Goal: Transaction & Acquisition: Purchase product/service

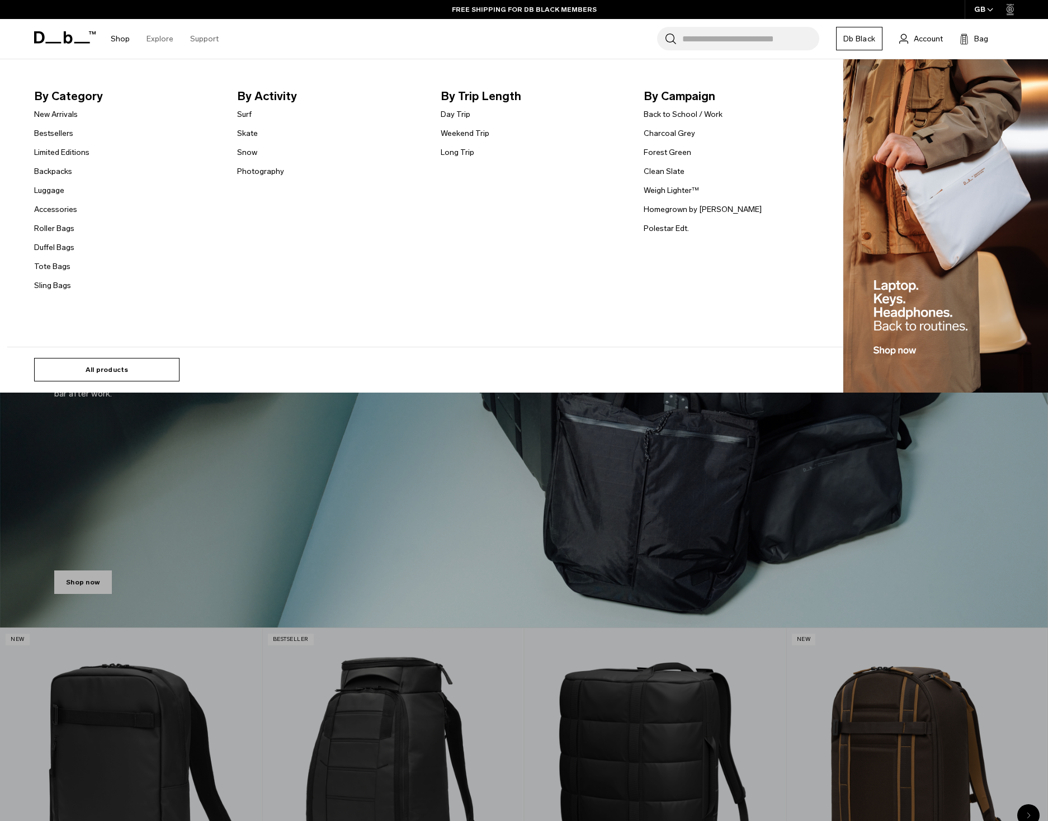
click at [96, 363] on link "All products" at bounding box center [106, 369] width 145 height 23
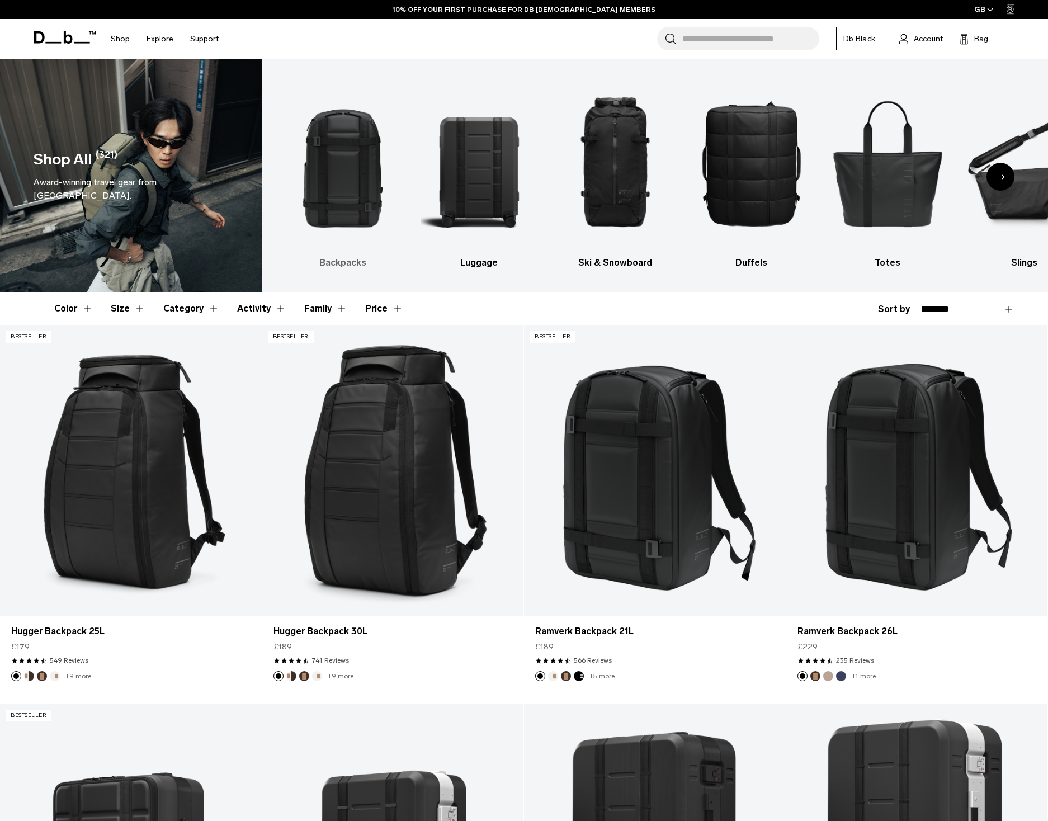
click at [304, 213] on img "1 / 10" at bounding box center [343, 162] width 117 height 175
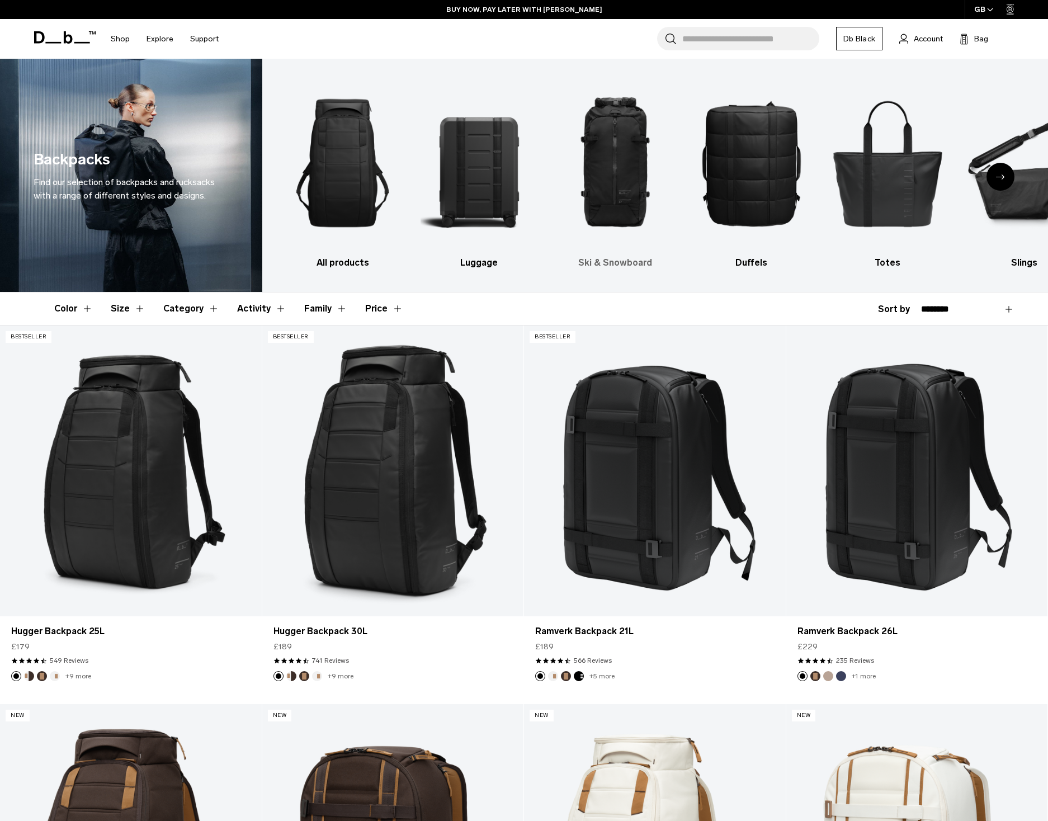
click at [636, 180] on img "3 / 10" at bounding box center [615, 162] width 117 height 175
click at [620, 153] on img "3 / 10" at bounding box center [615, 162] width 117 height 175
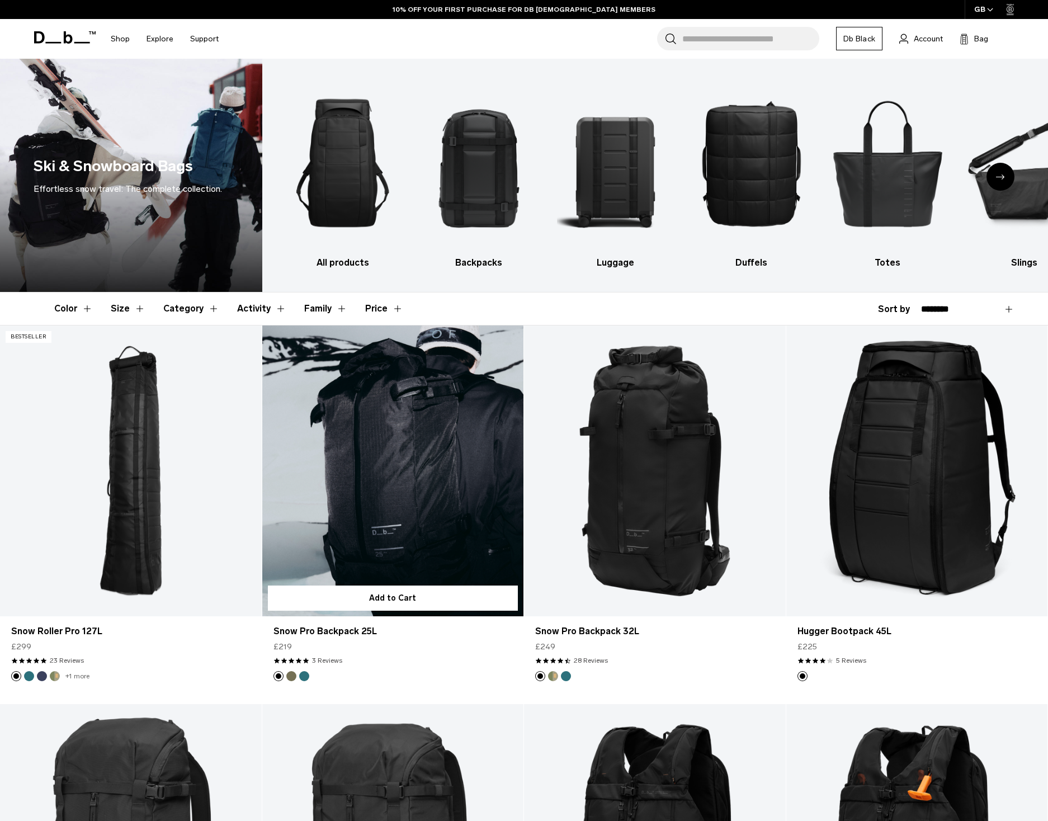
click at [414, 484] on link "Snow Pro Backpack 25L" at bounding box center [393, 470] width 262 height 290
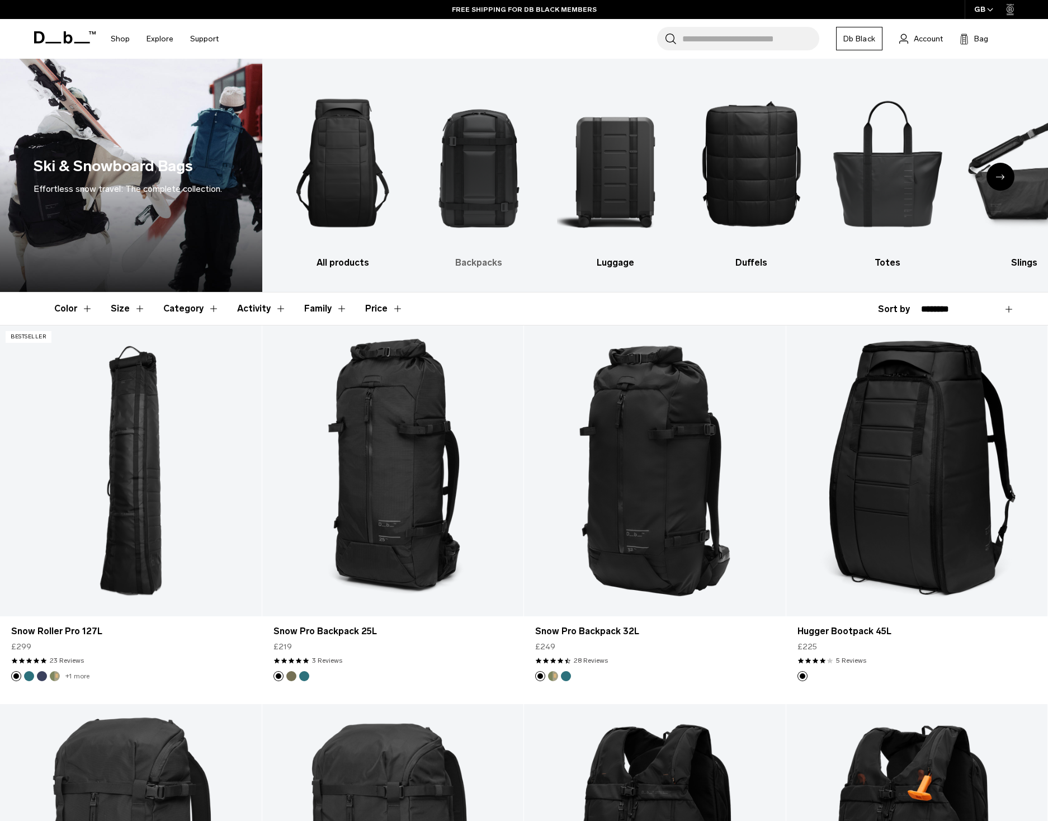
click at [489, 177] on img "2 / 10" at bounding box center [478, 162] width 117 height 175
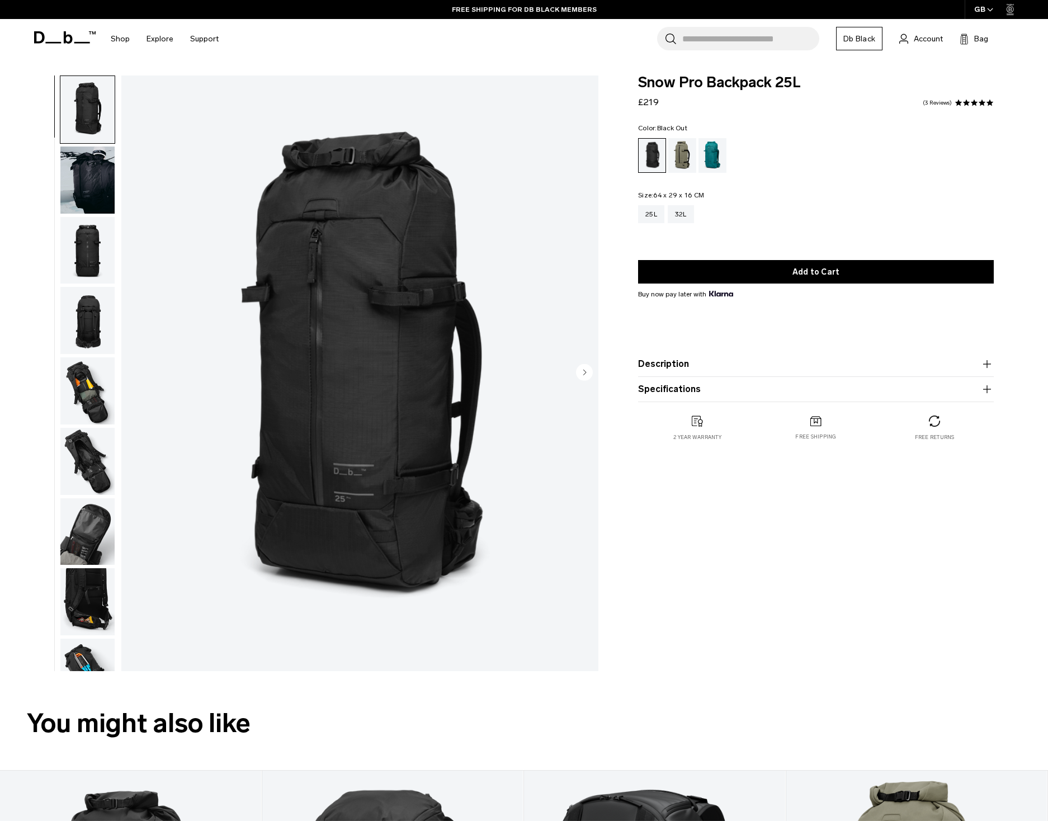
click at [105, 192] on img "button" at bounding box center [87, 179] width 54 height 67
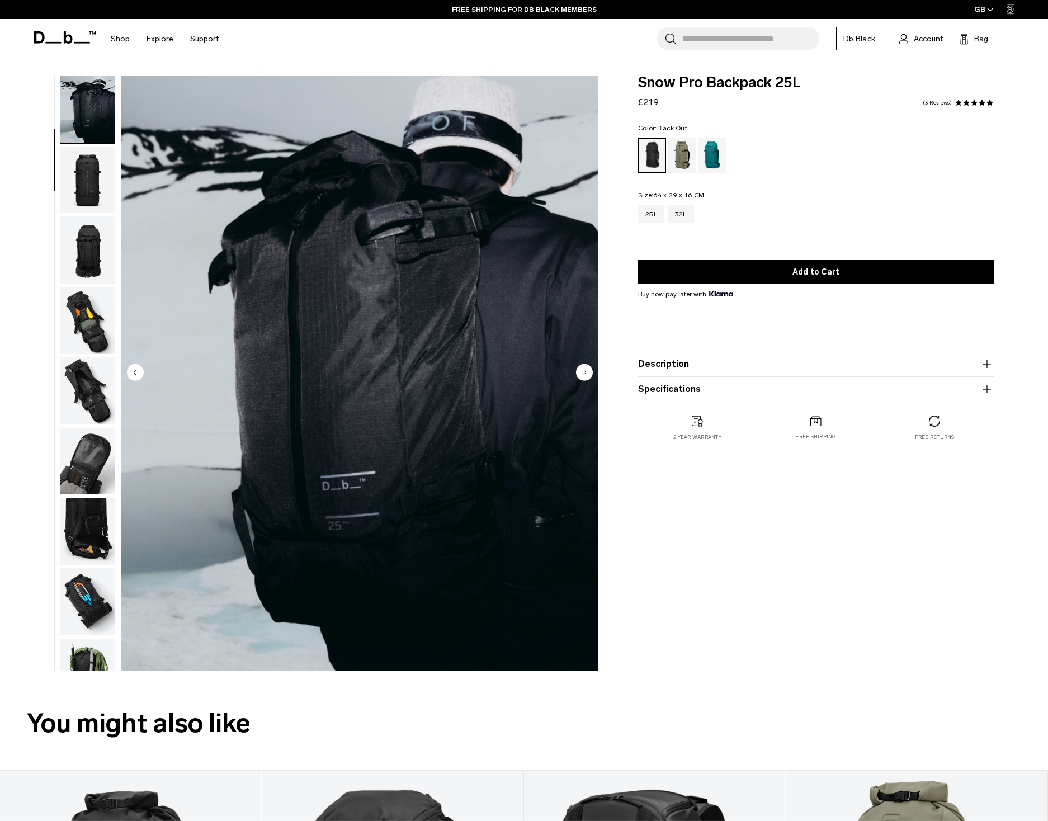
click at [89, 188] on img "button" at bounding box center [87, 179] width 54 height 67
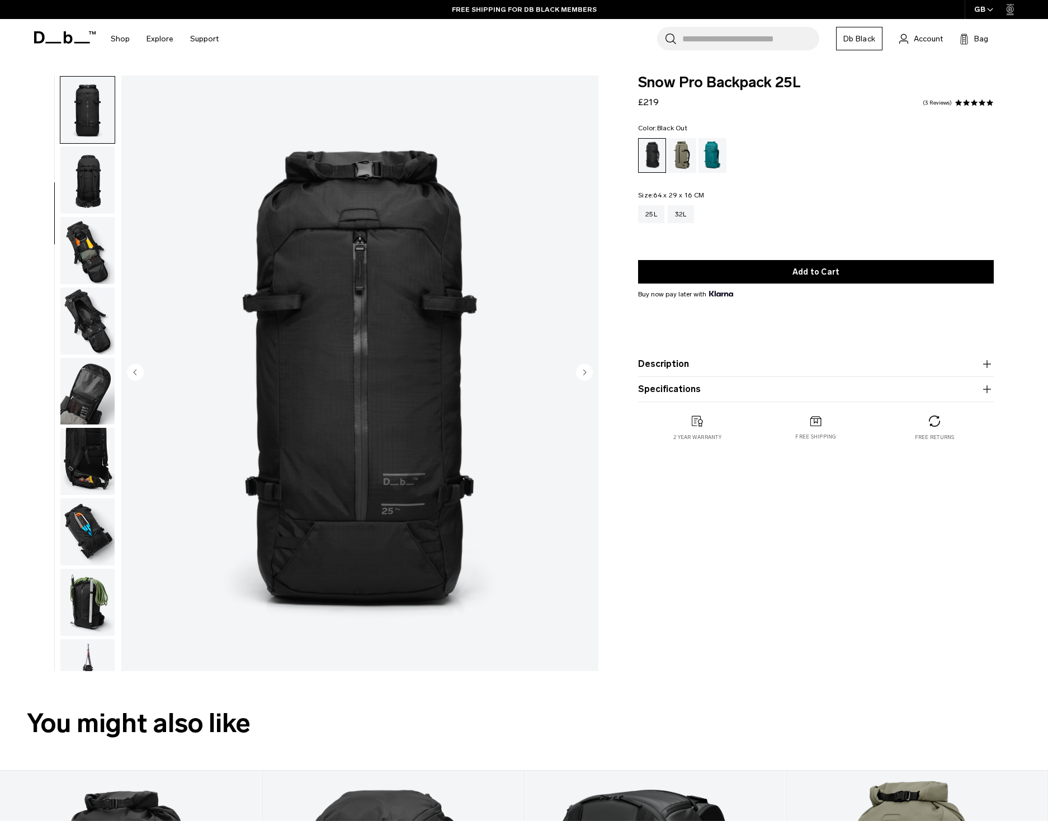
scroll to position [141, 0]
click at [89, 188] on img "button" at bounding box center [87, 179] width 54 height 67
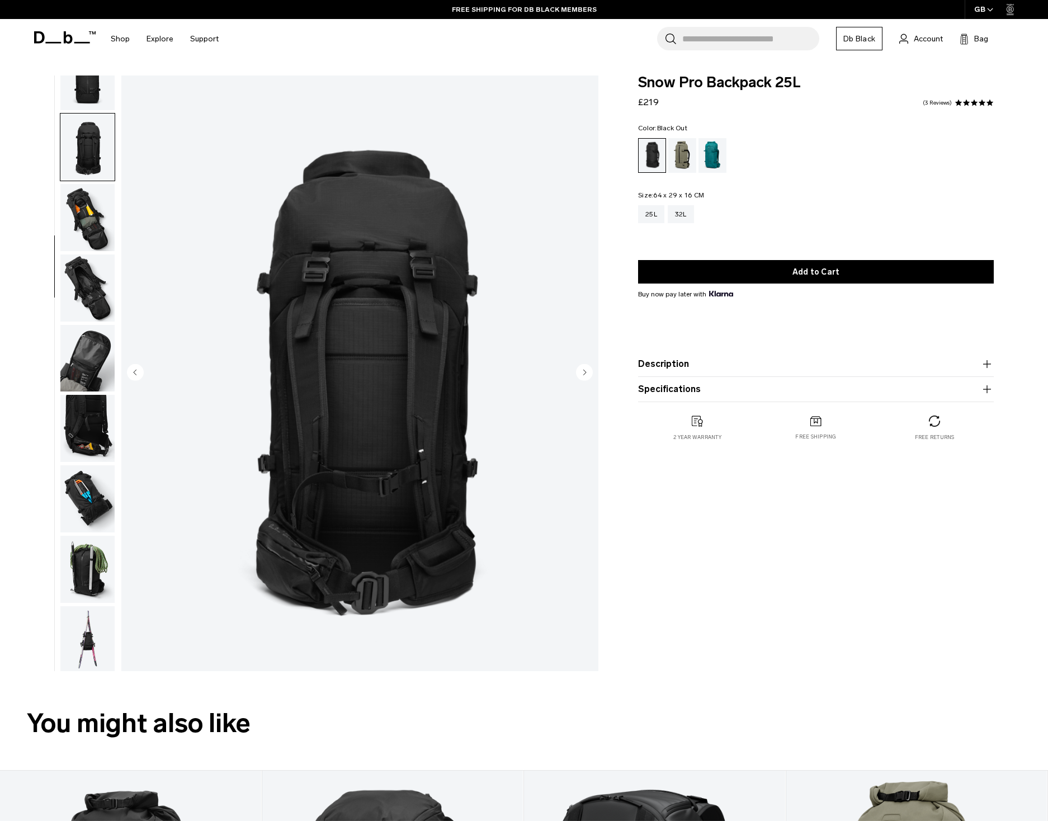
scroll to position [176, 0]
click at [86, 214] on img "button" at bounding box center [87, 215] width 54 height 67
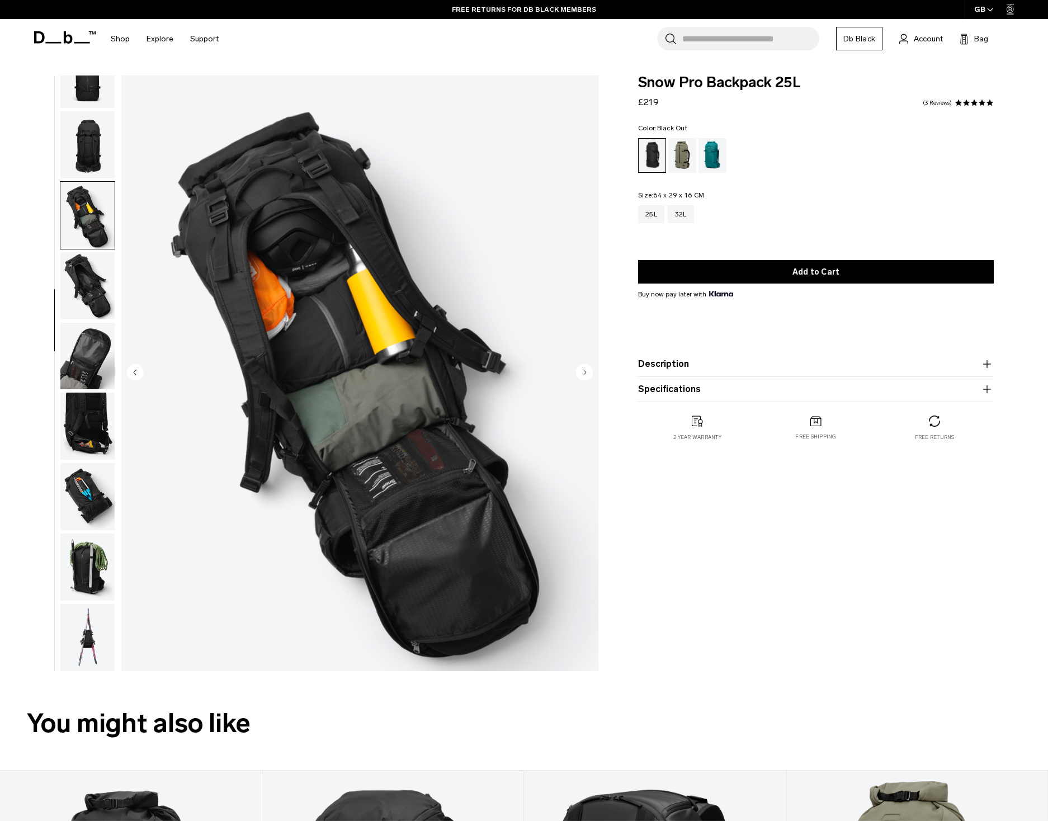
click at [92, 297] on img "button" at bounding box center [87, 285] width 54 height 67
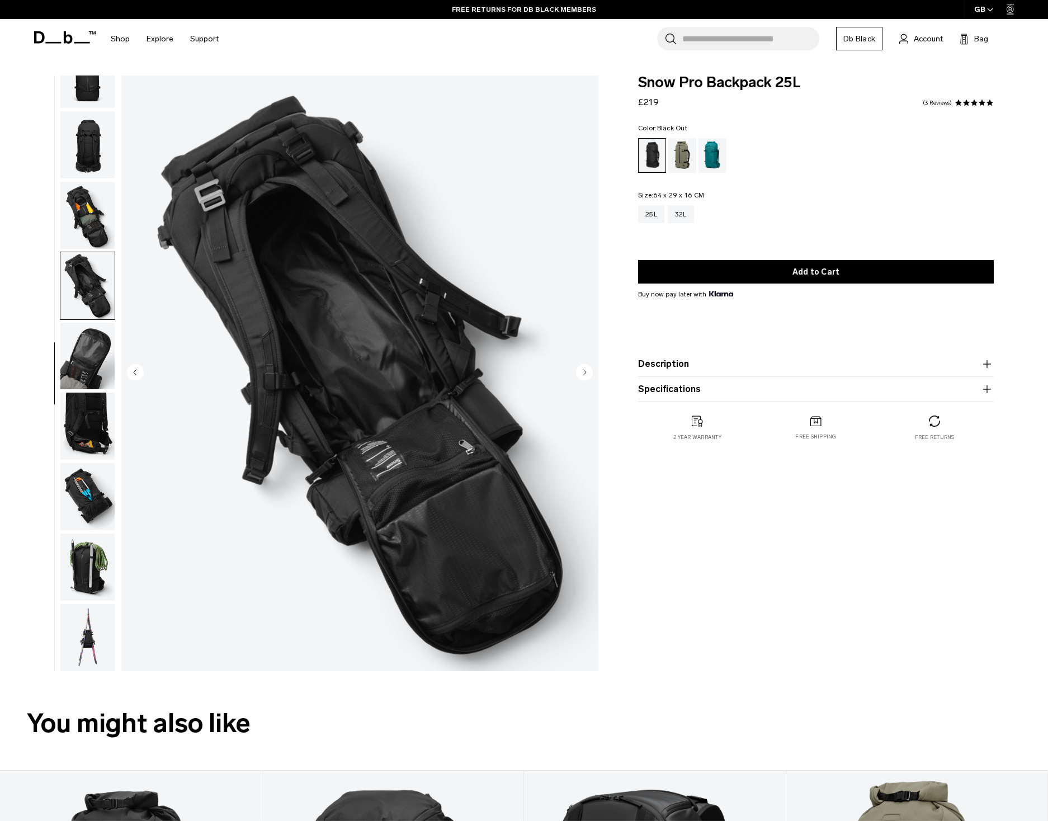
click at [93, 339] on img "button" at bounding box center [87, 356] width 54 height 67
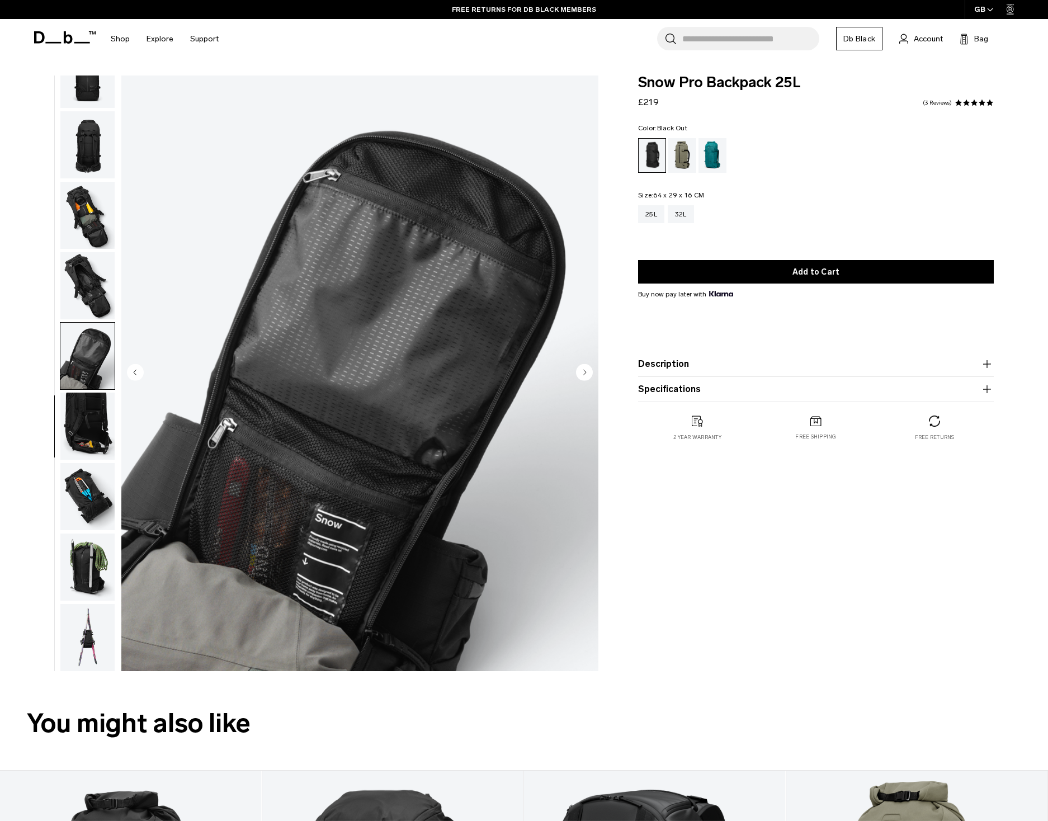
click at [82, 405] on img "button" at bounding box center [87, 425] width 54 height 67
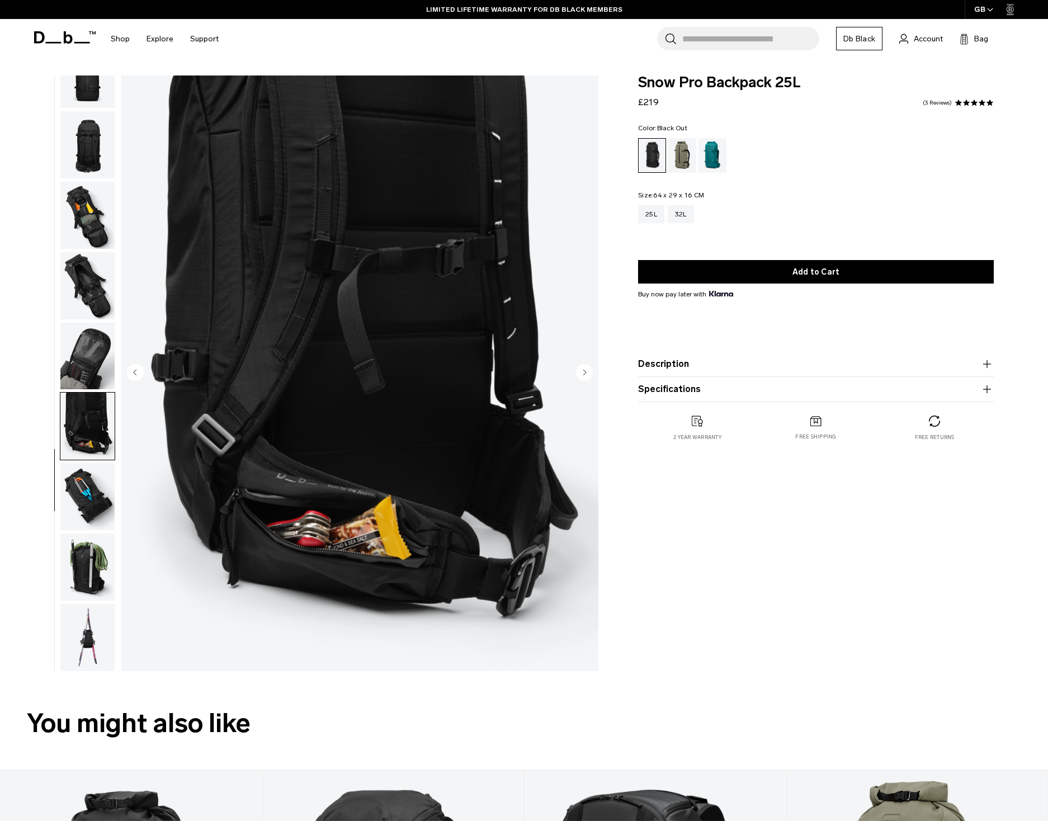
click at [87, 501] on img "button" at bounding box center [87, 496] width 54 height 67
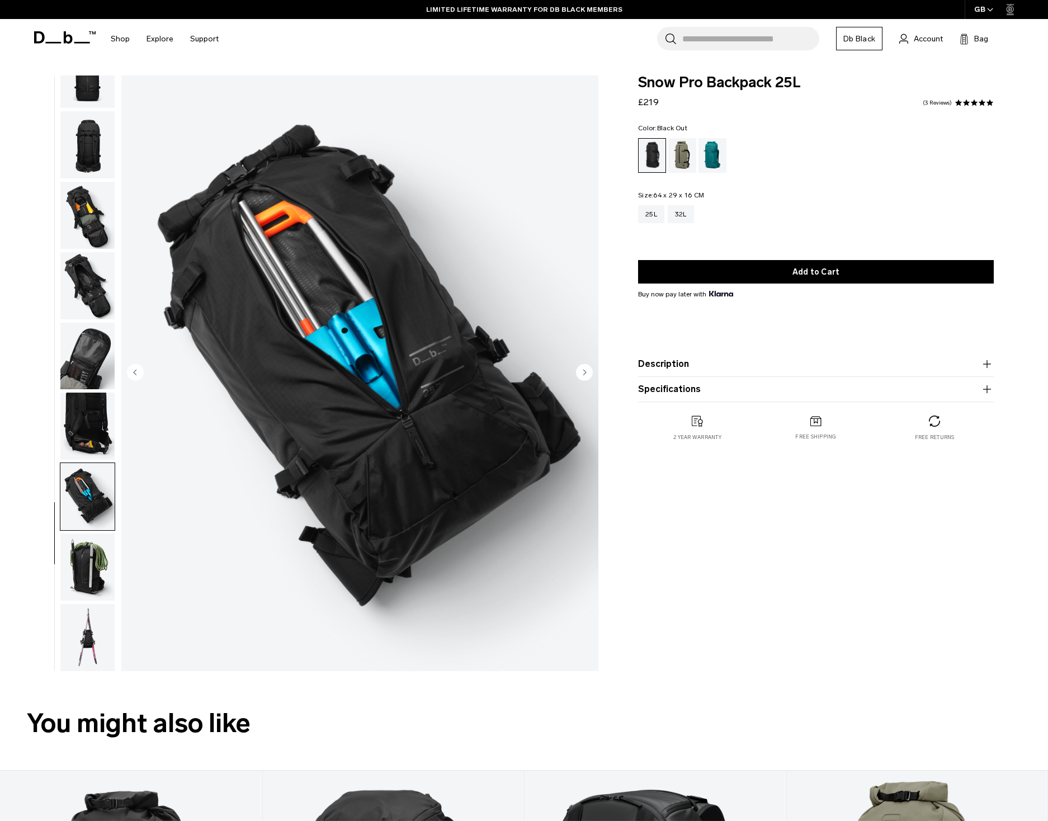
click at [91, 542] on img "button" at bounding box center [87, 566] width 54 height 67
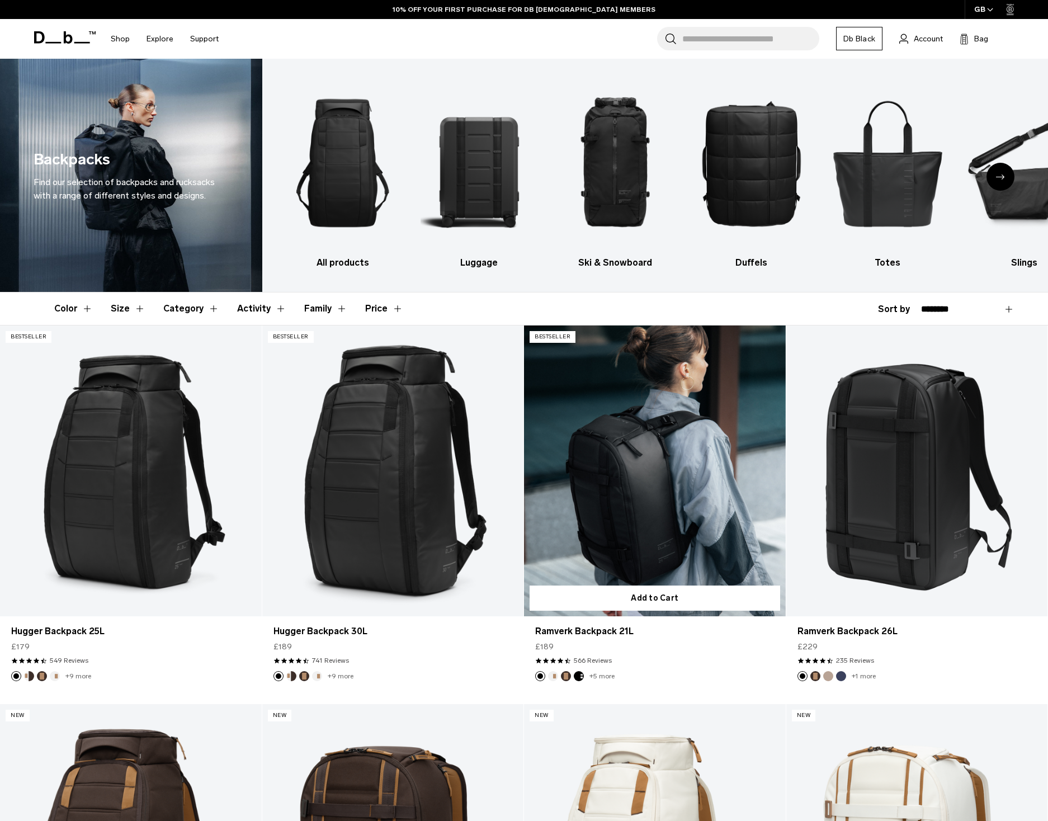
scroll to position [15, 0]
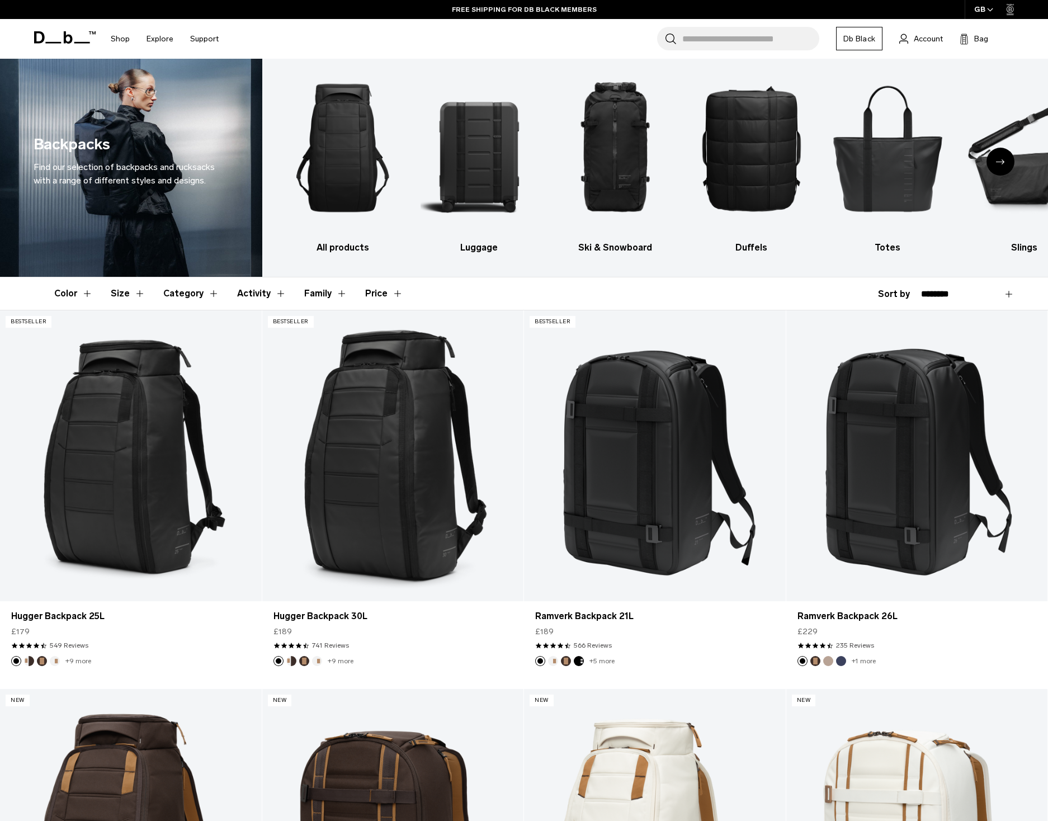
click at [127, 294] on button "Size" at bounding box center [128, 293] width 35 height 32
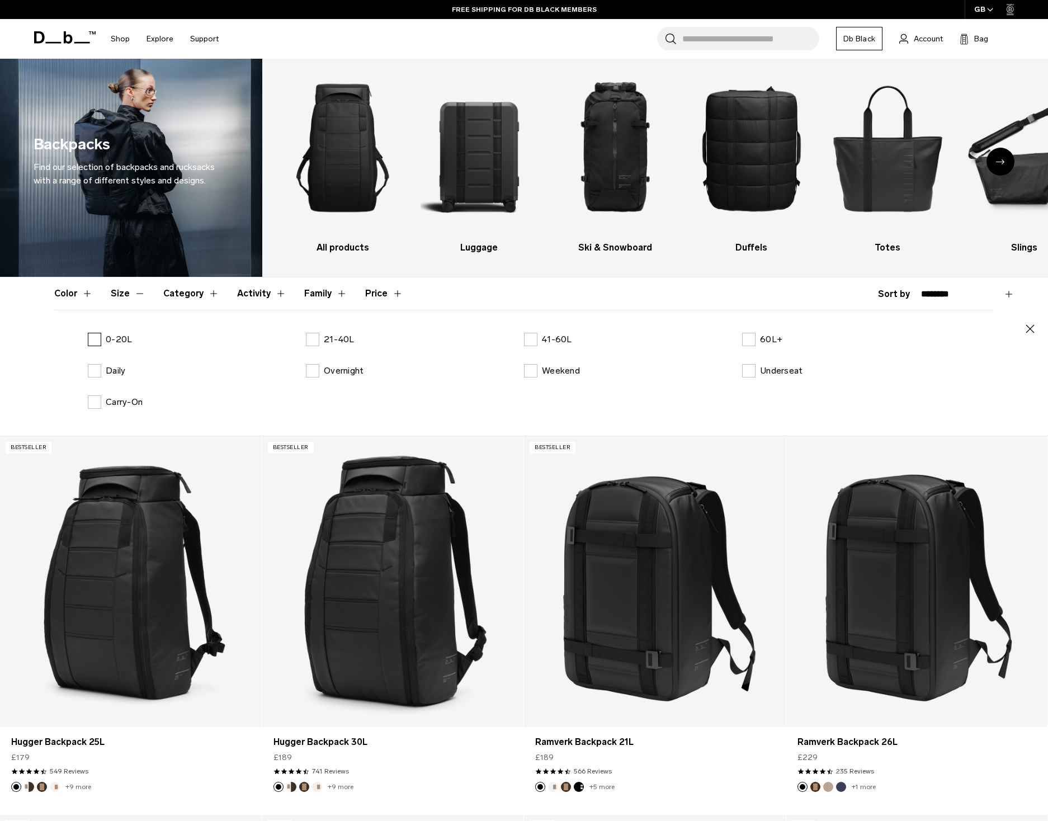
click at [97, 340] on label "0-20L" at bounding box center [110, 339] width 44 height 13
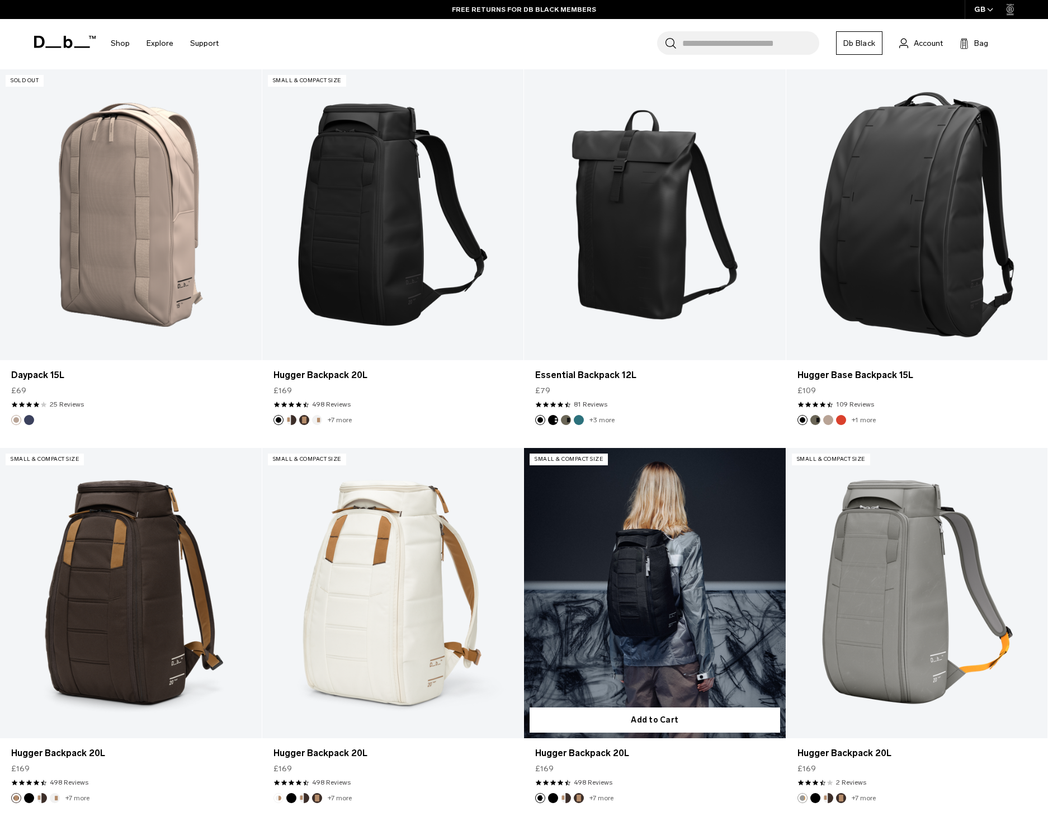
scroll to position [1856, 0]
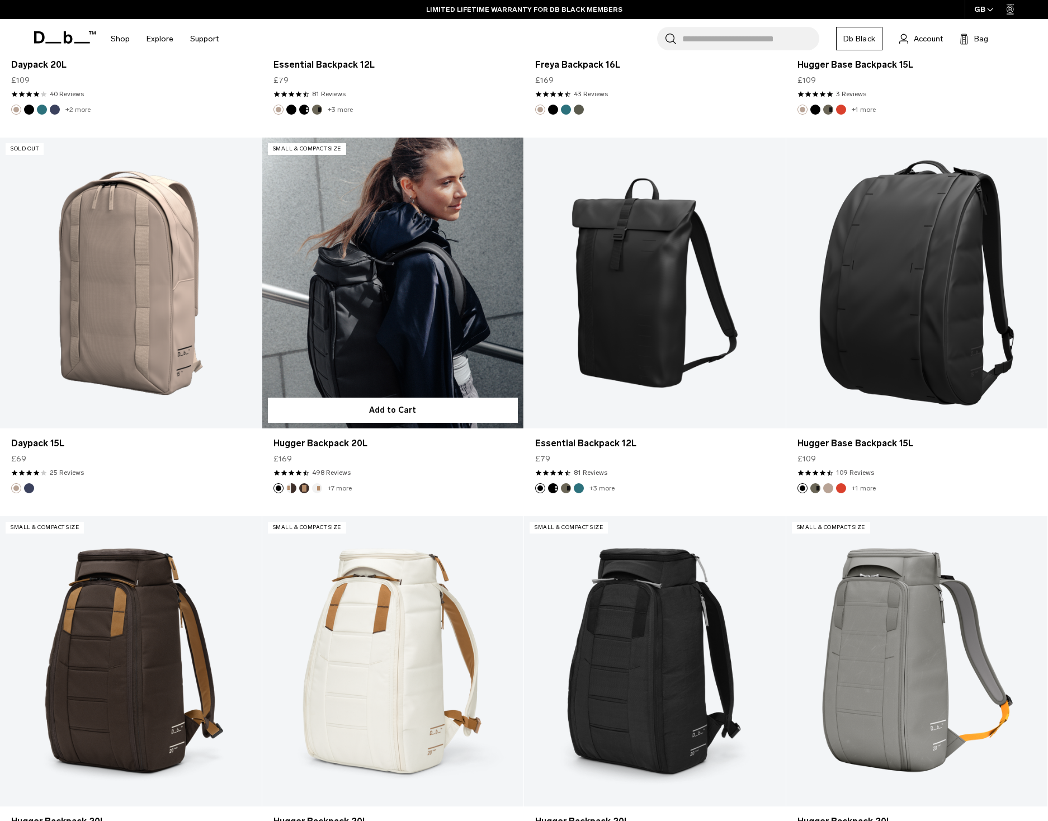
click at [415, 382] on link "Hugger Backpack 20L" at bounding box center [393, 283] width 262 height 290
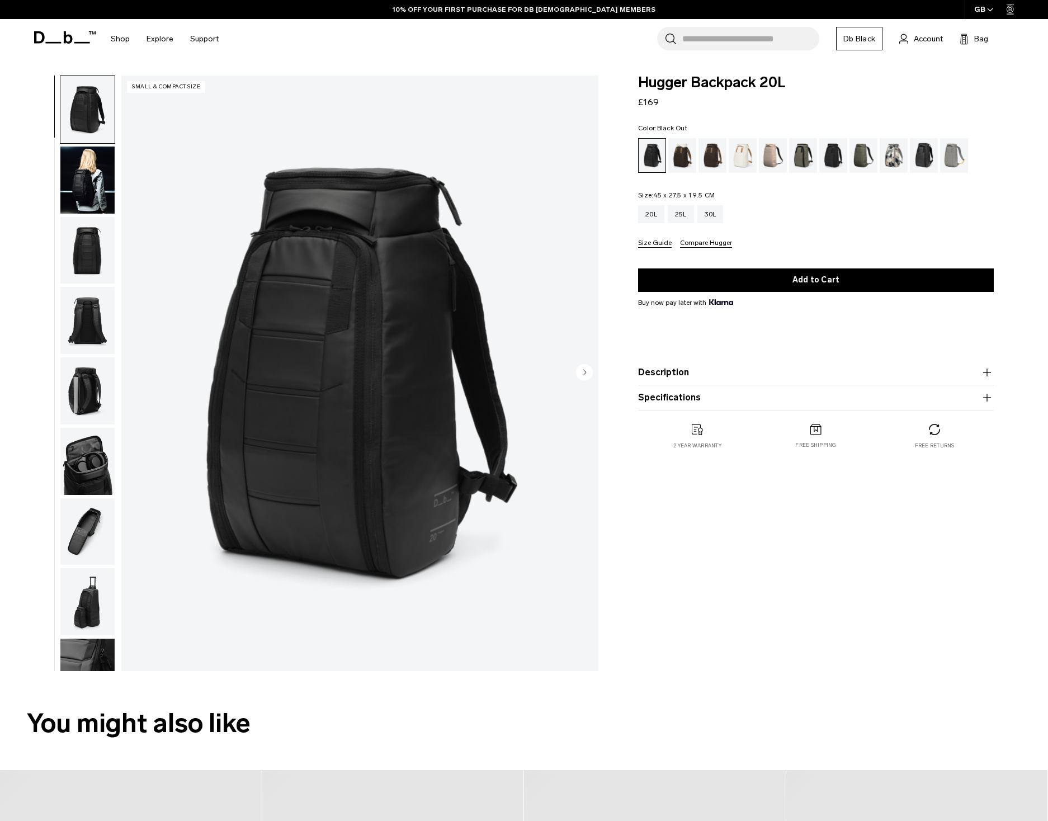
click at [89, 191] on img "button" at bounding box center [87, 179] width 54 height 67
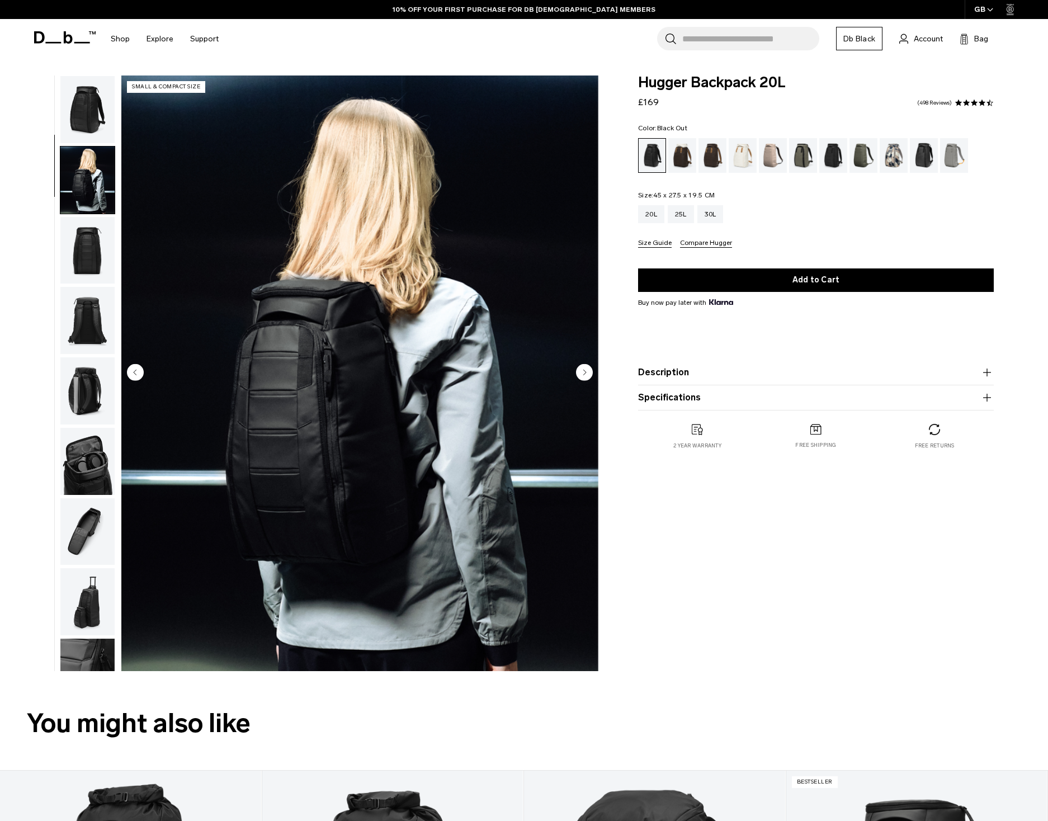
scroll to position [70, 0]
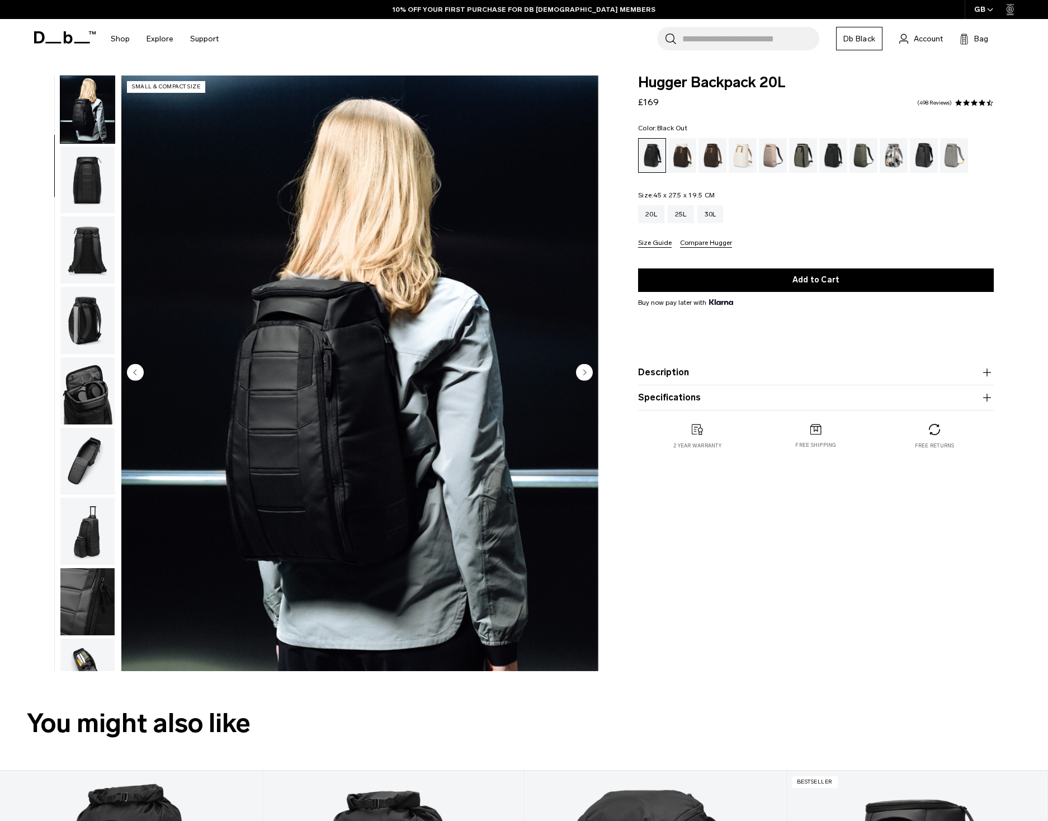
click at [87, 190] on img "button" at bounding box center [87, 179] width 54 height 67
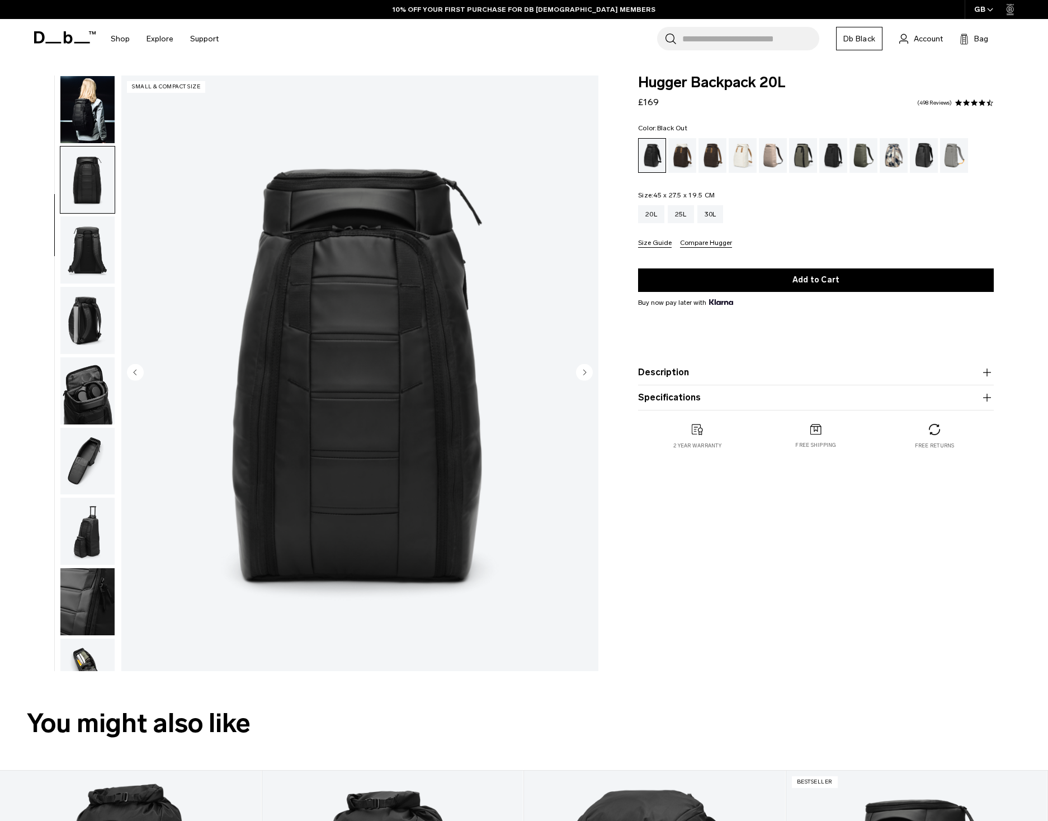
scroll to position [106, 0]
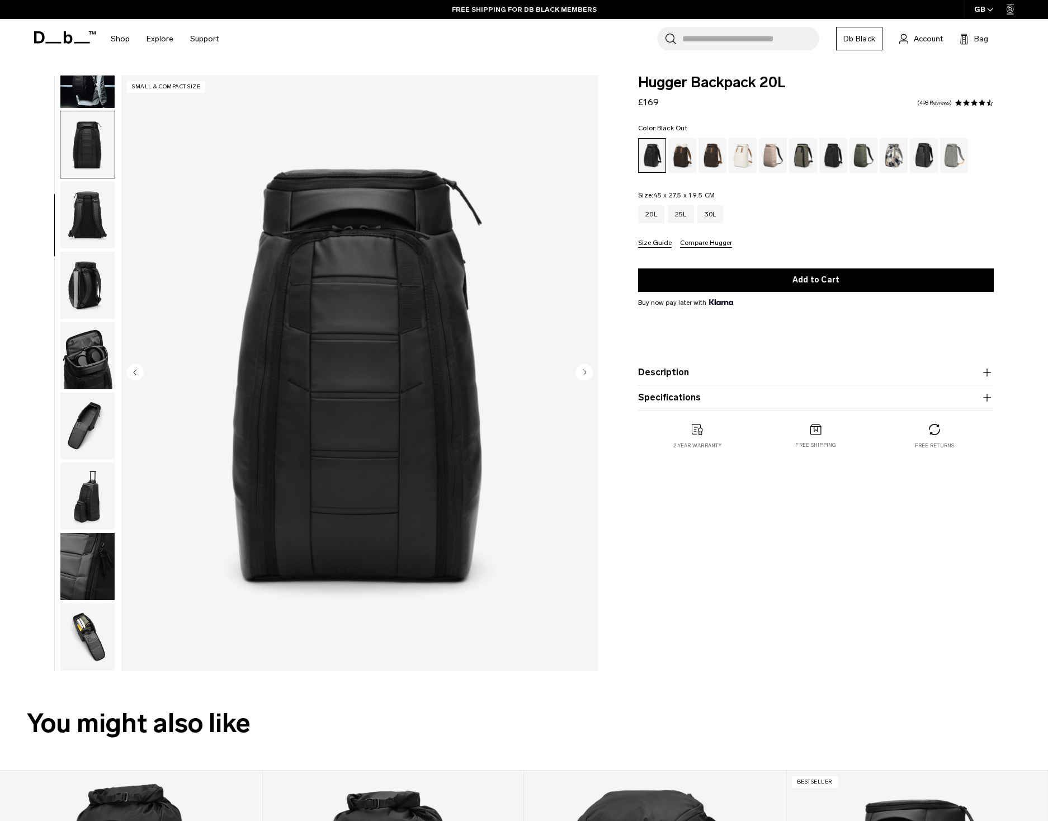
click at [87, 190] on img "button" at bounding box center [87, 214] width 54 height 67
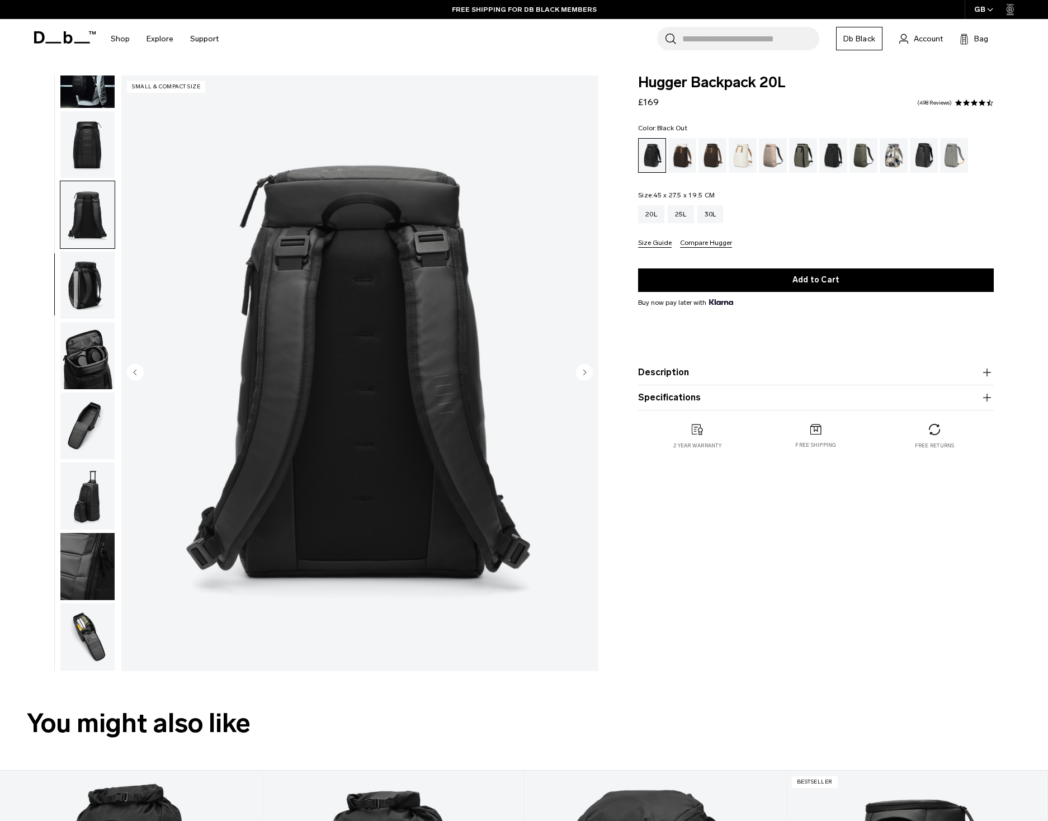
click at [89, 289] on img "button" at bounding box center [87, 285] width 54 height 67
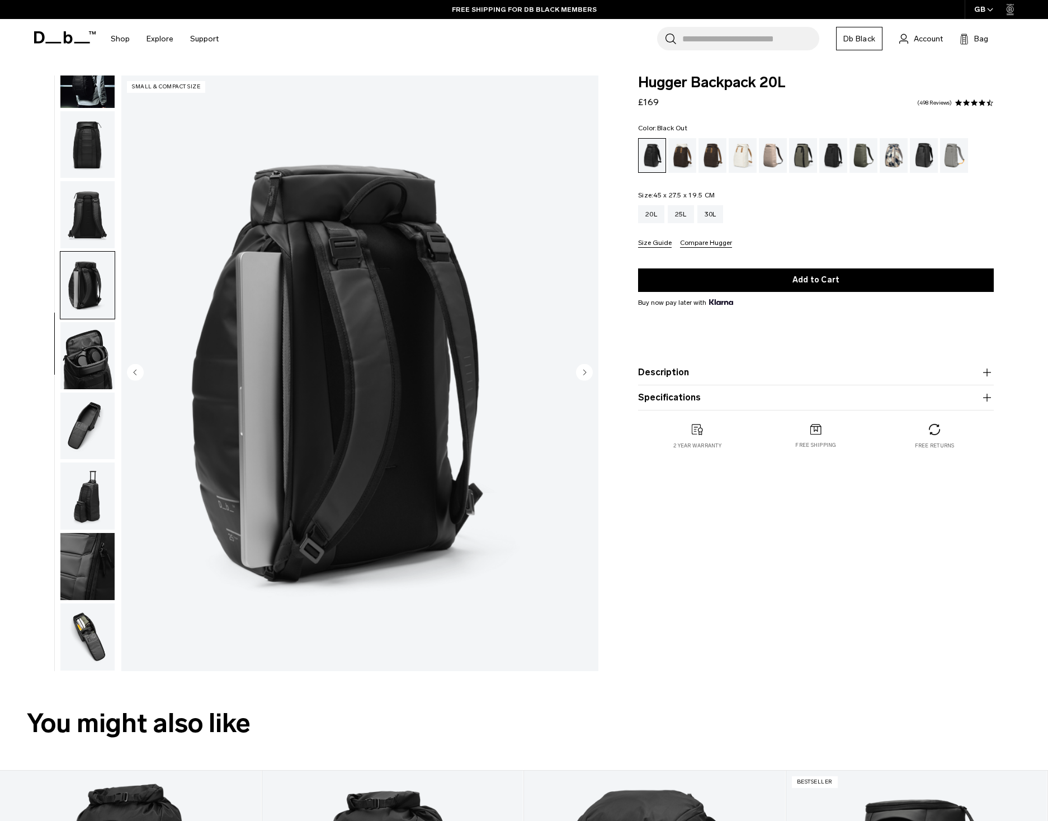
click at [717, 366] on button "Description" at bounding box center [816, 372] width 356 height 13
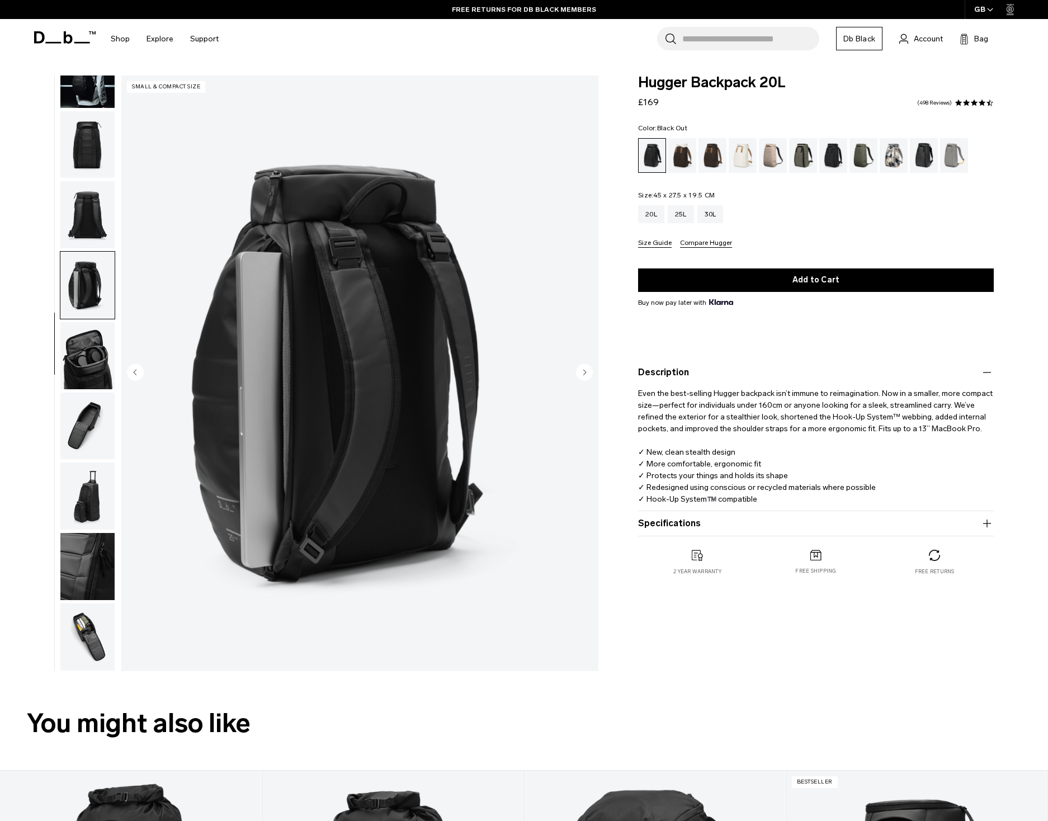
click at [75, 361] on img "button" at bounding box center [87, 355] width 54 height 67
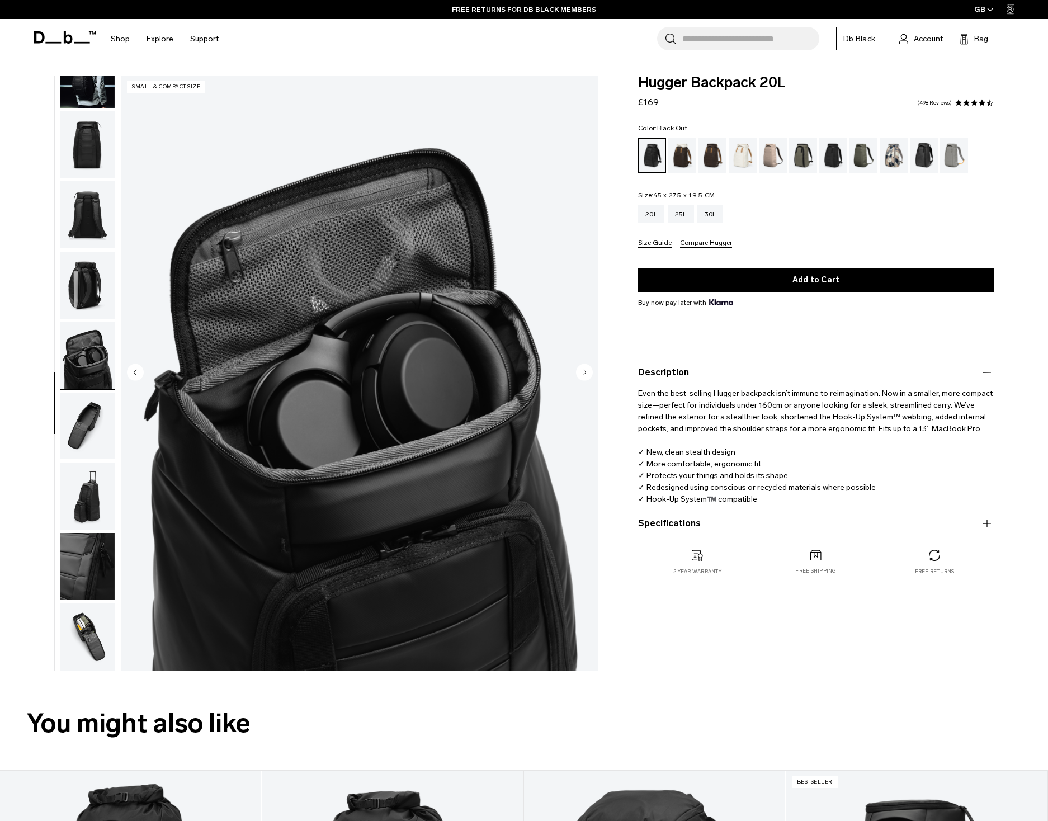
click at [81, 442] on img "button" at bounding box center [87, 425] width 54 height 67
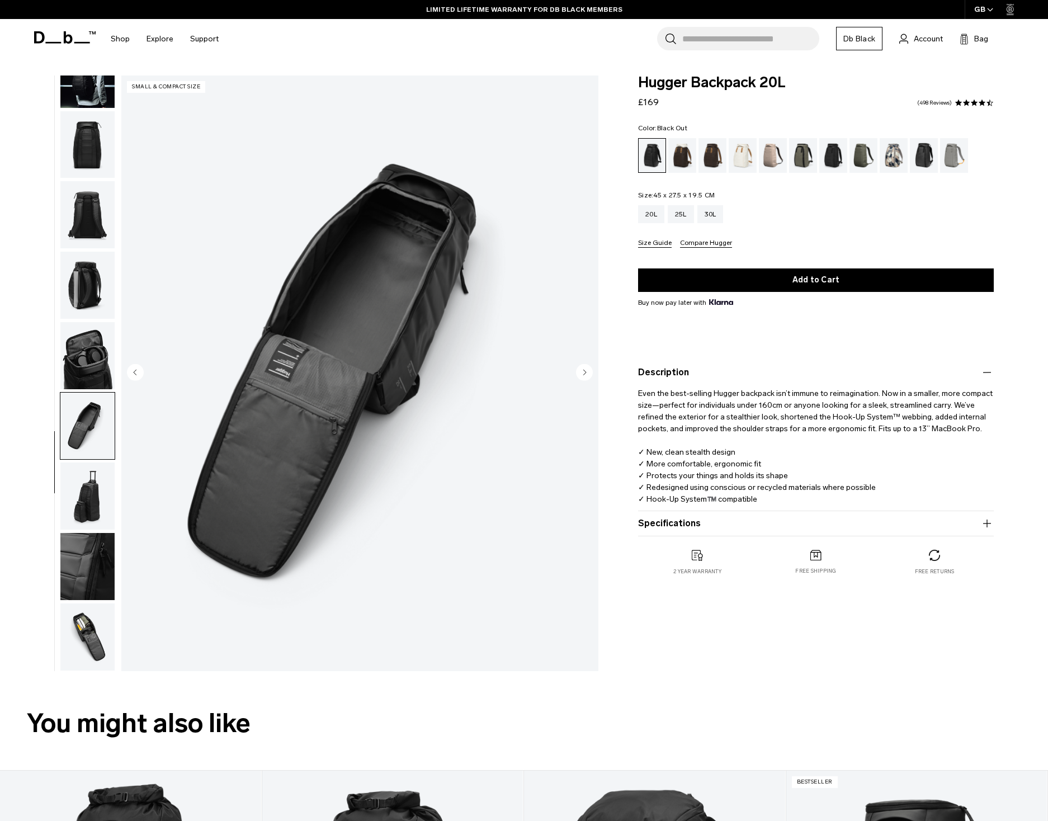
click at [96, 493] on img "button" at bounding box center [87, 495] width 54 height 67
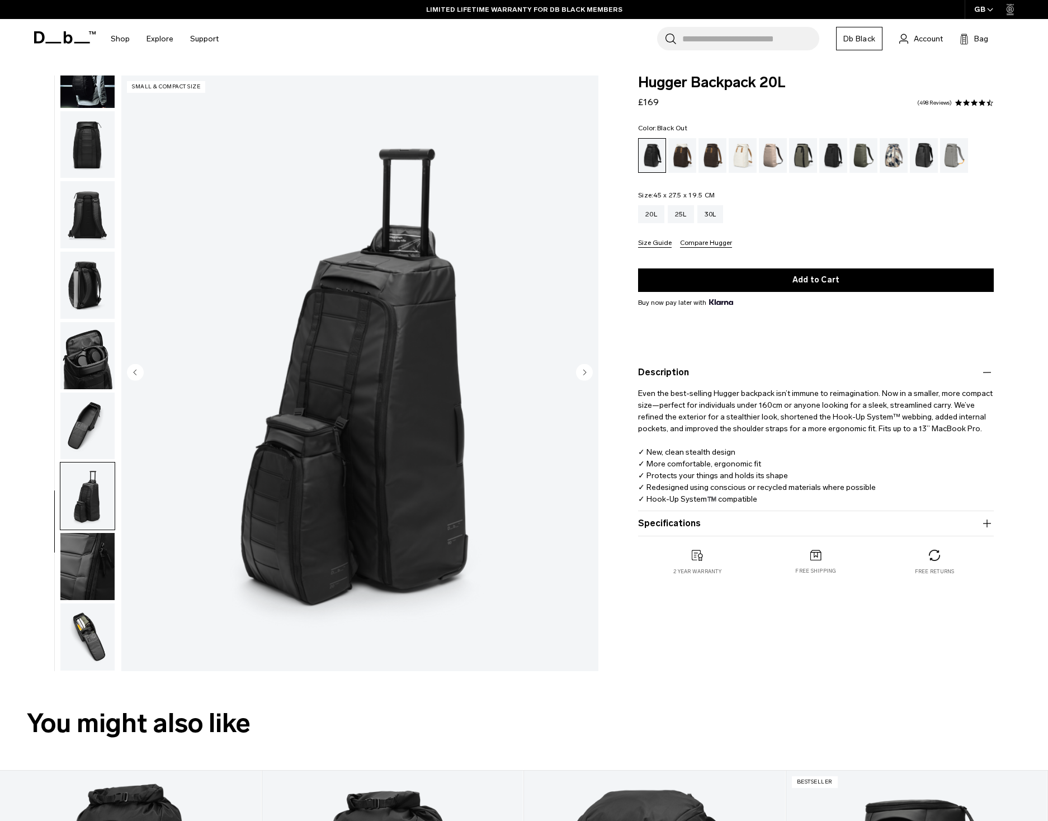
click at [75, 550] on img "button" at bounding box center [87, 566] width 54 height 67
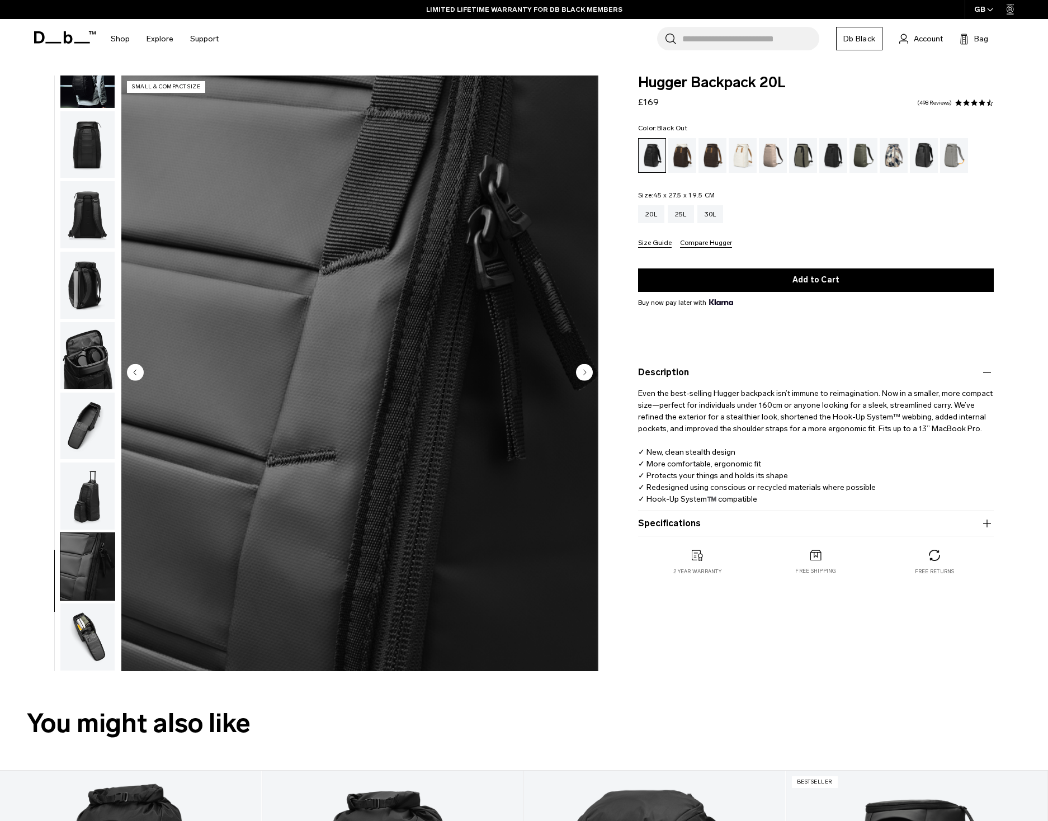
click at [96, 625] on img "button" at bounding box center [87, 636] width 54 height 67
